Goal: Task Accomplishment & Management: Complete application form

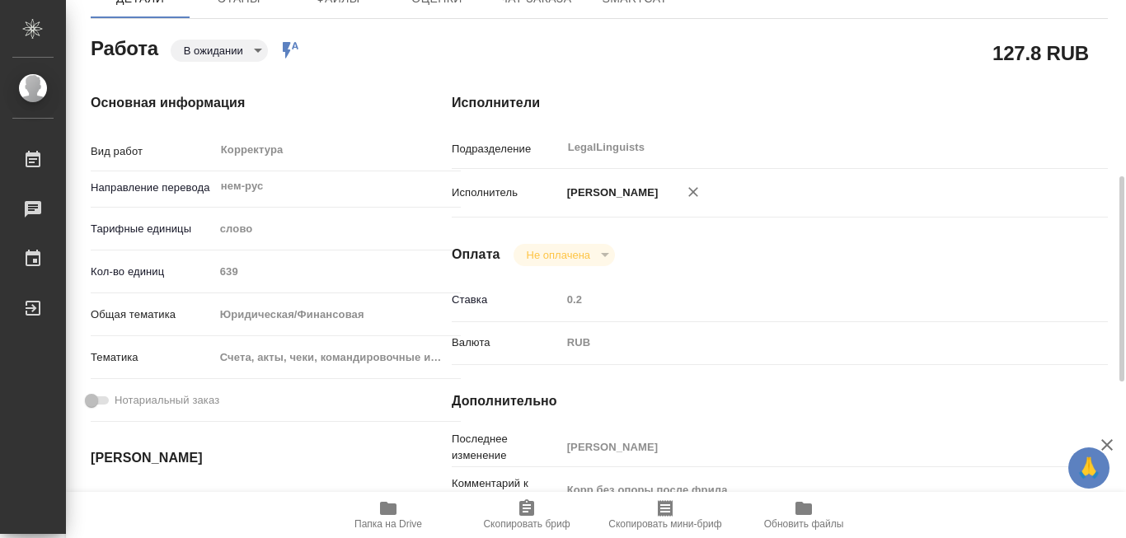
scroll to position [247, 0]
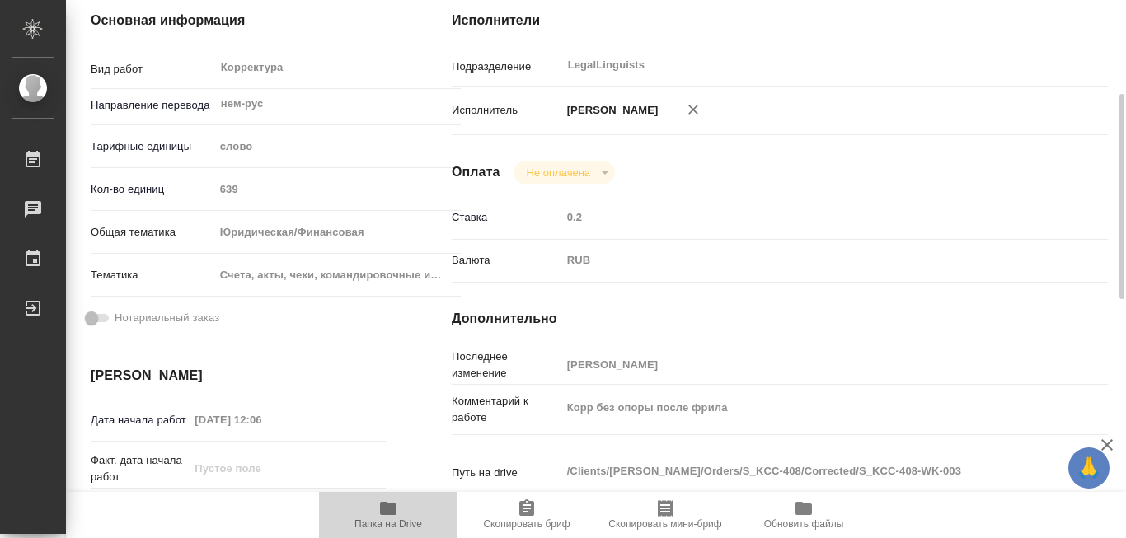
click at [387, 507] on icon "button" at bounding box center [388, 508] width 16 height 13
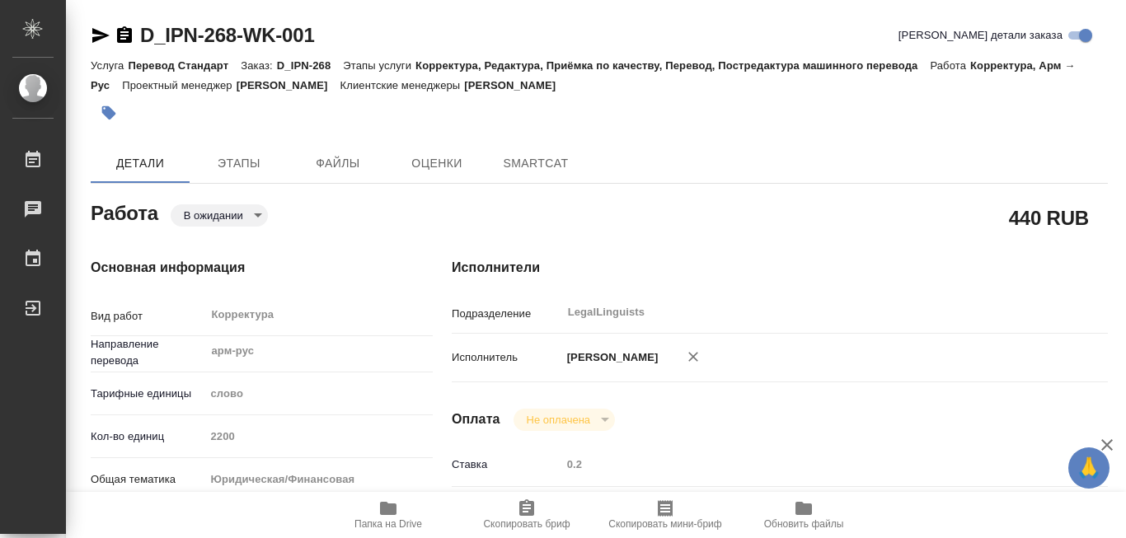
type textarea "x"
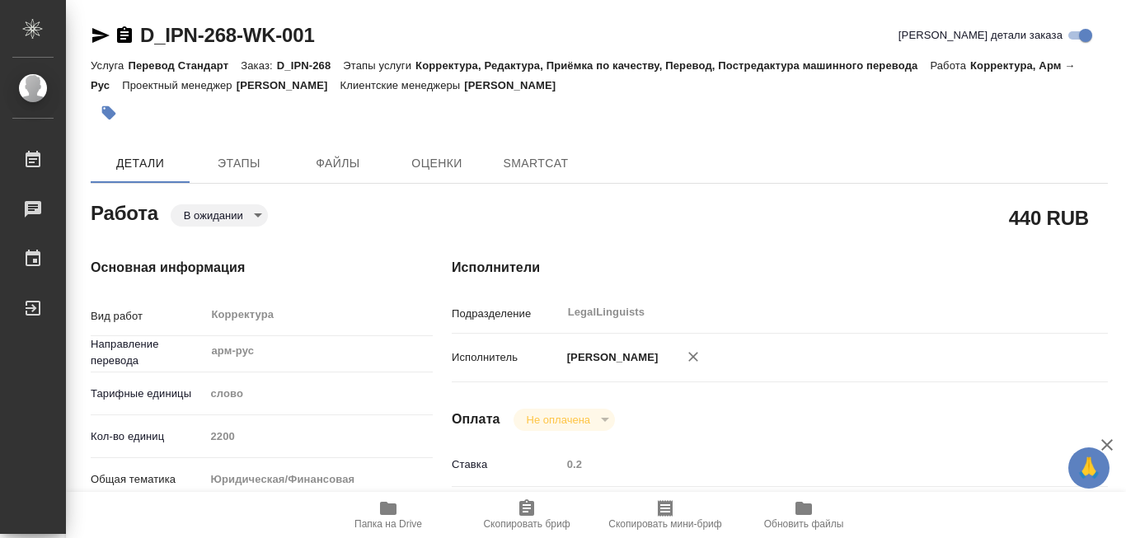
type textarea "x"
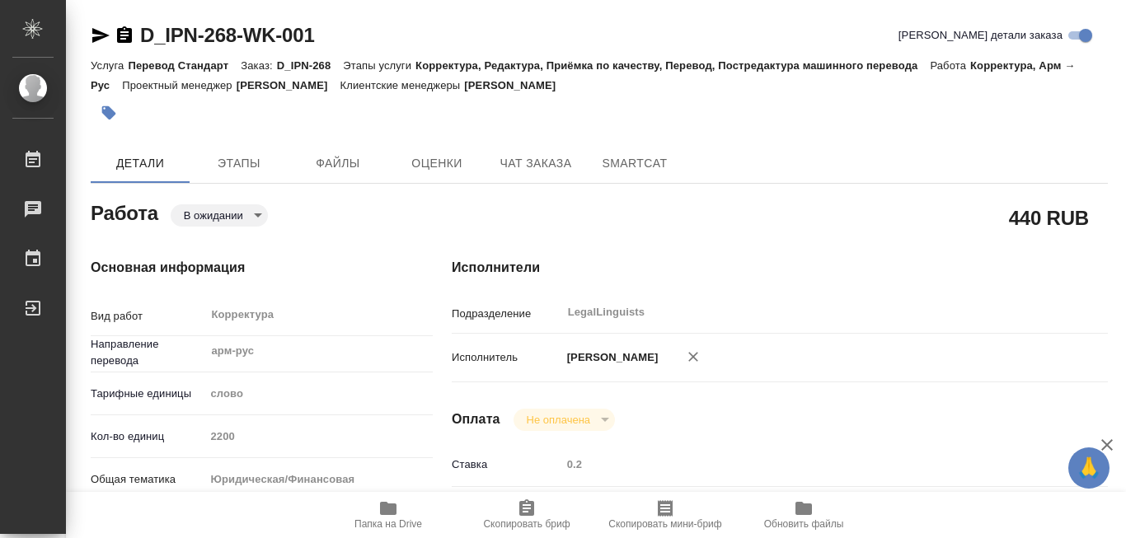
type textarea "x"
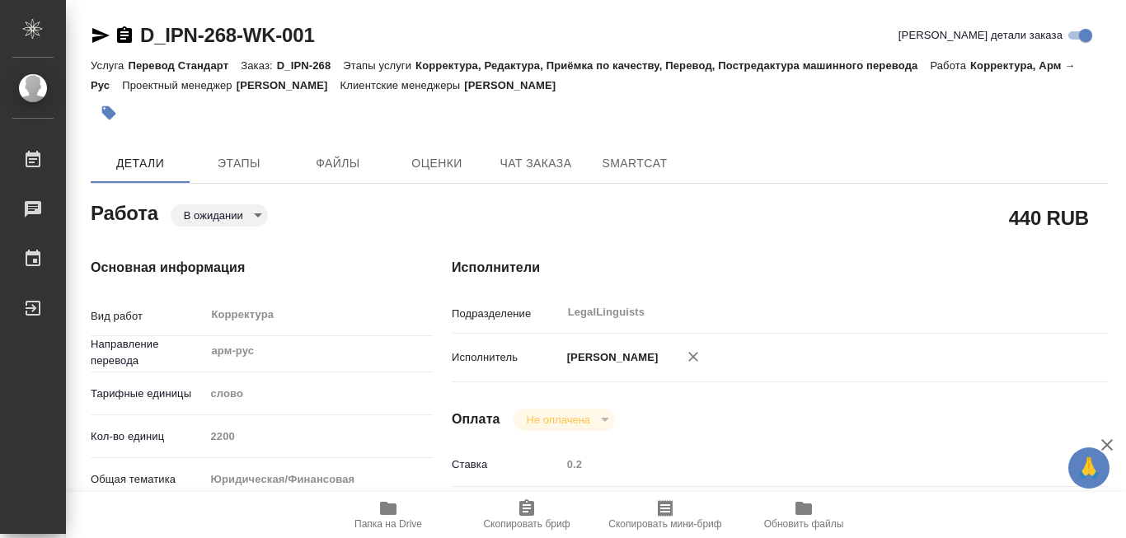
type textarea "x"
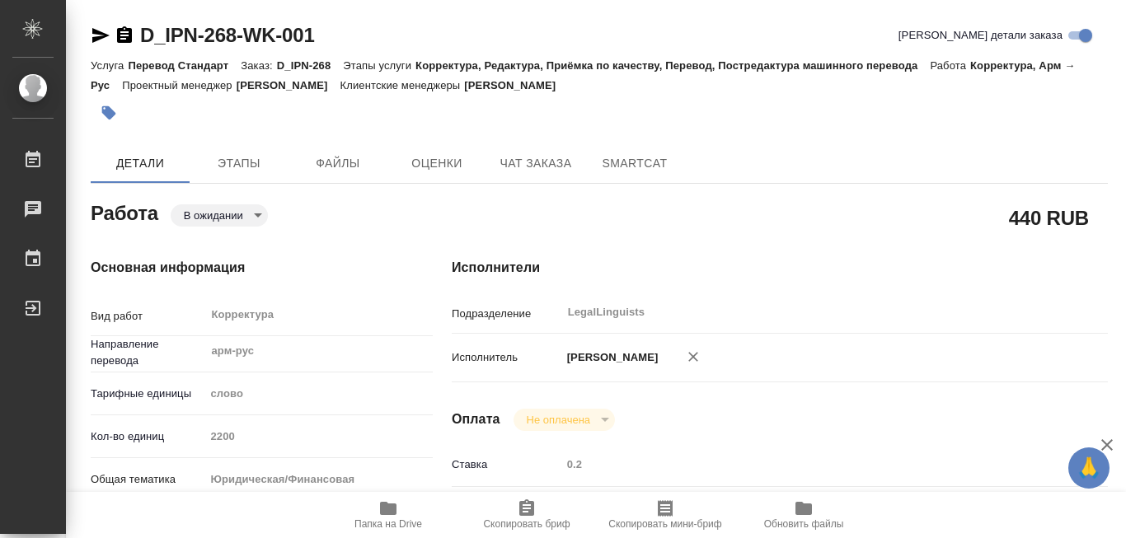
click at [387, 507] on icon "button" at bounding box center [388, 508] width 16 height 13
click at [387, 511] on icon "button" at bounding box center [388, 508] width 16 height 13
